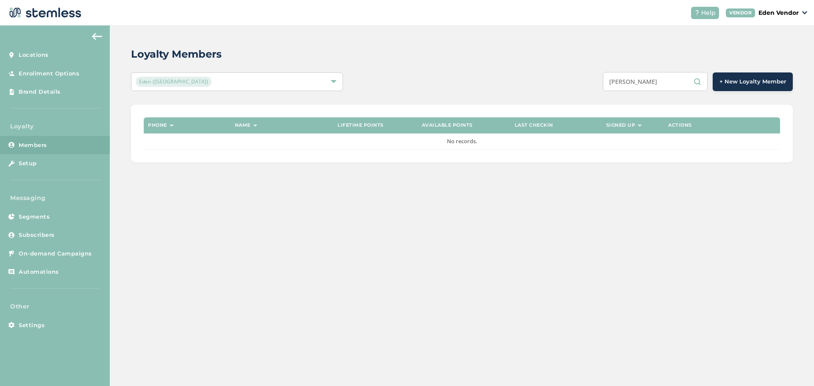
click at [665, 78] on input "[PERSON_NAME]" at bounding box center [655, 81] width 105 height 19
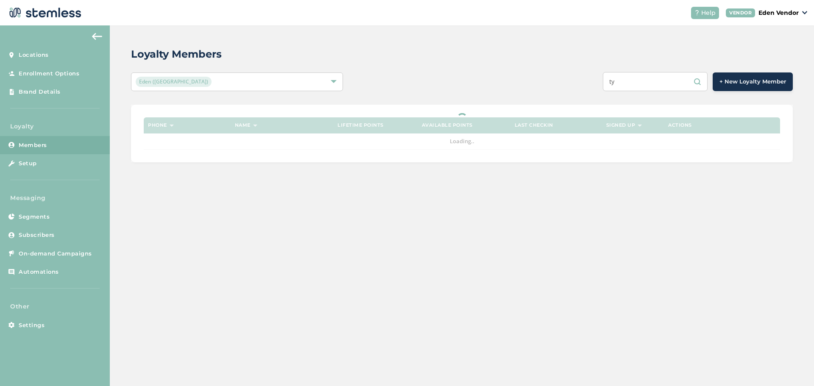
type input "t"
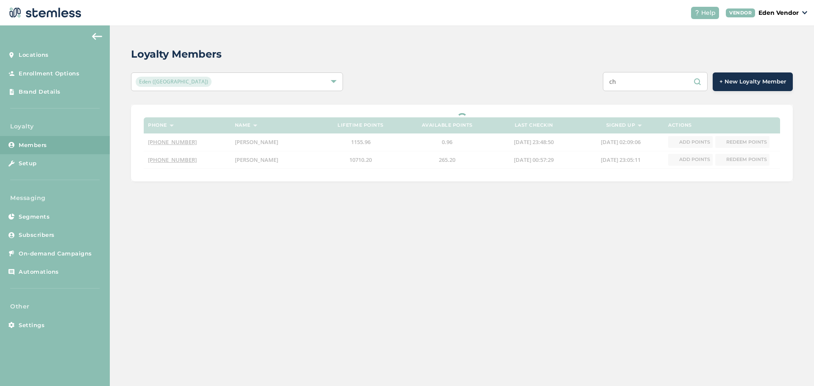
type input "c"
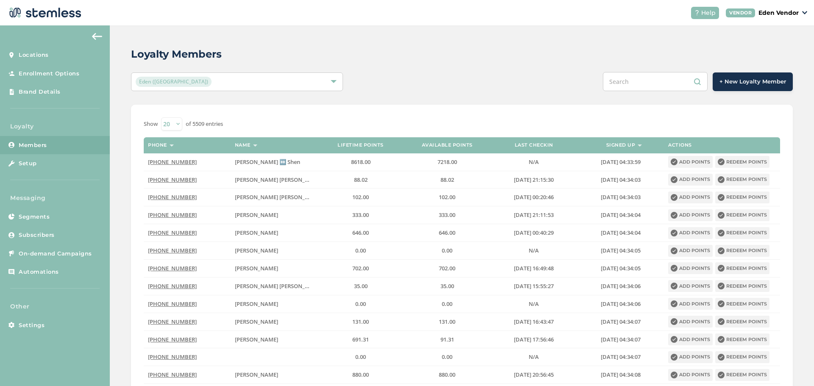
paste input "[PERSON_NAME]"
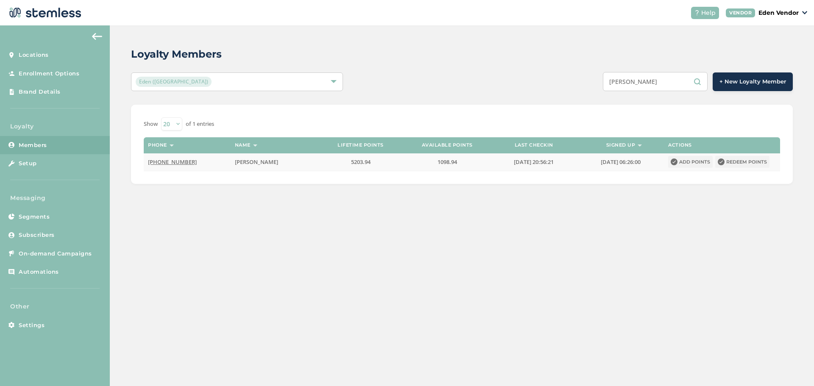
type input "[PERSON_NAME]"
click at [725, 160] on button "Redeem points" at bounding box center [743, 162] width 54 height 12
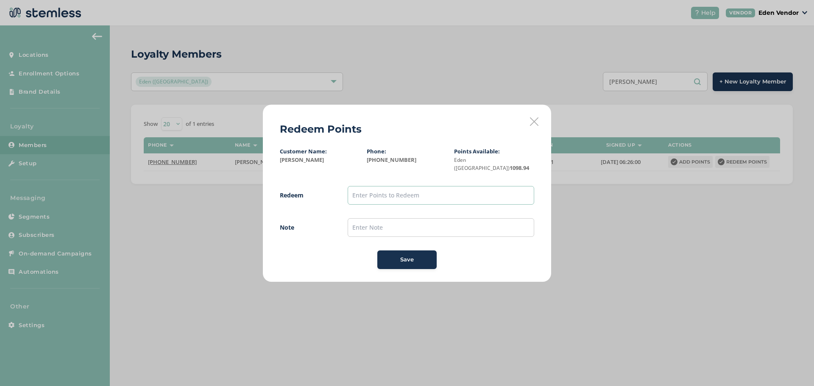
click at [425, 192] on input "text" at bounding box center [441, 195] width 187 height 19
type input "1000"
click at [363, 224] on input "text" at bounding box center [441, 227] width 187 height 19
type input "[DATE]"
click at [421, 256] on div "Save" at bounding box center [407, 260] width 46 height 8
